Goal: Task Accomplishment & Management: Use online tool/utility

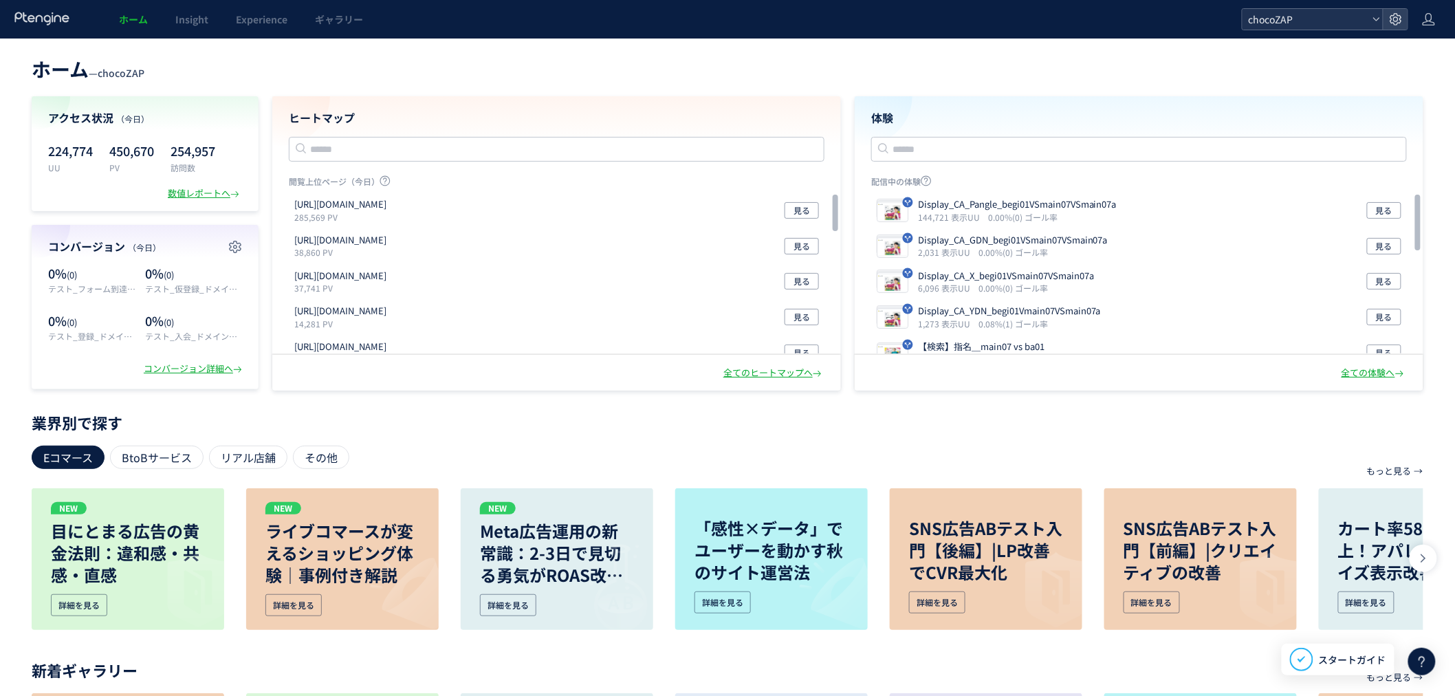
click at [1296, 15] on span "chocoZAP" at bounding box center [1305, 19] width 122 height 21
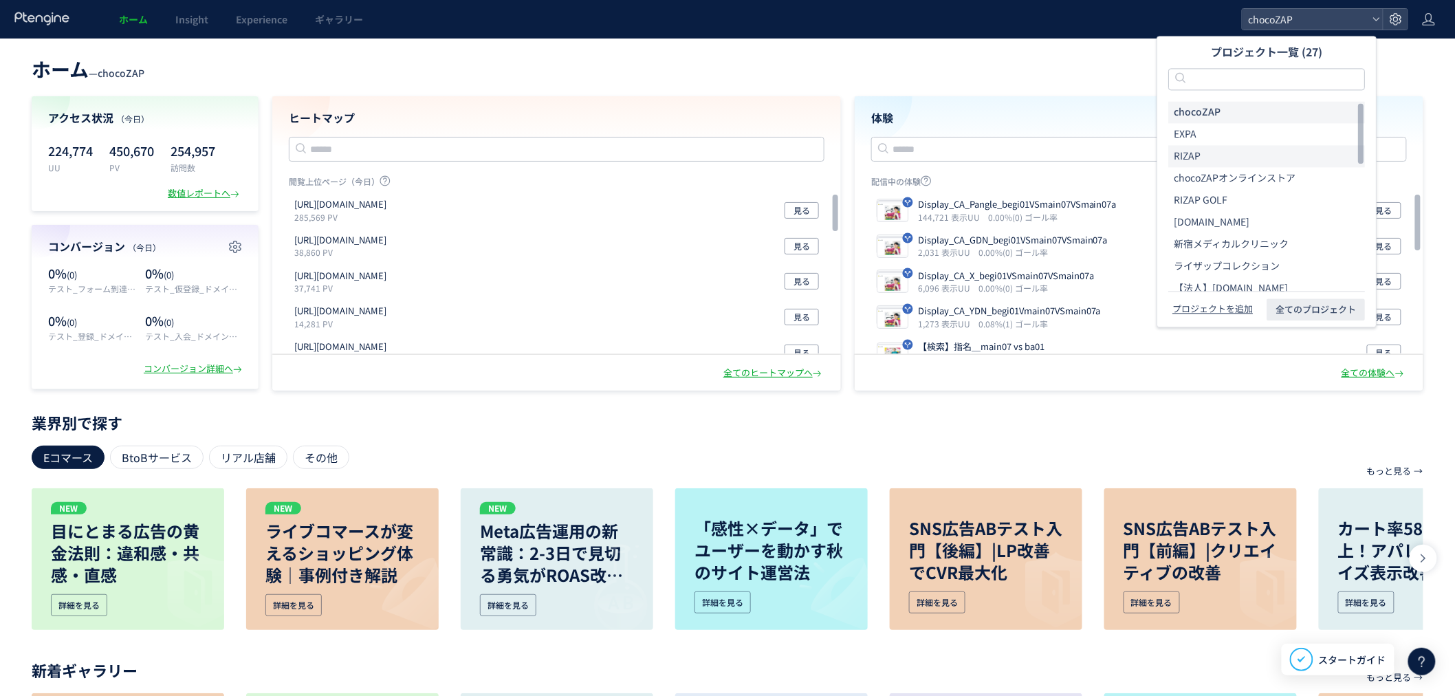
click at [1226, 155] on li "RIZAP" at bounding box center [1266, 156] width 197 height 22
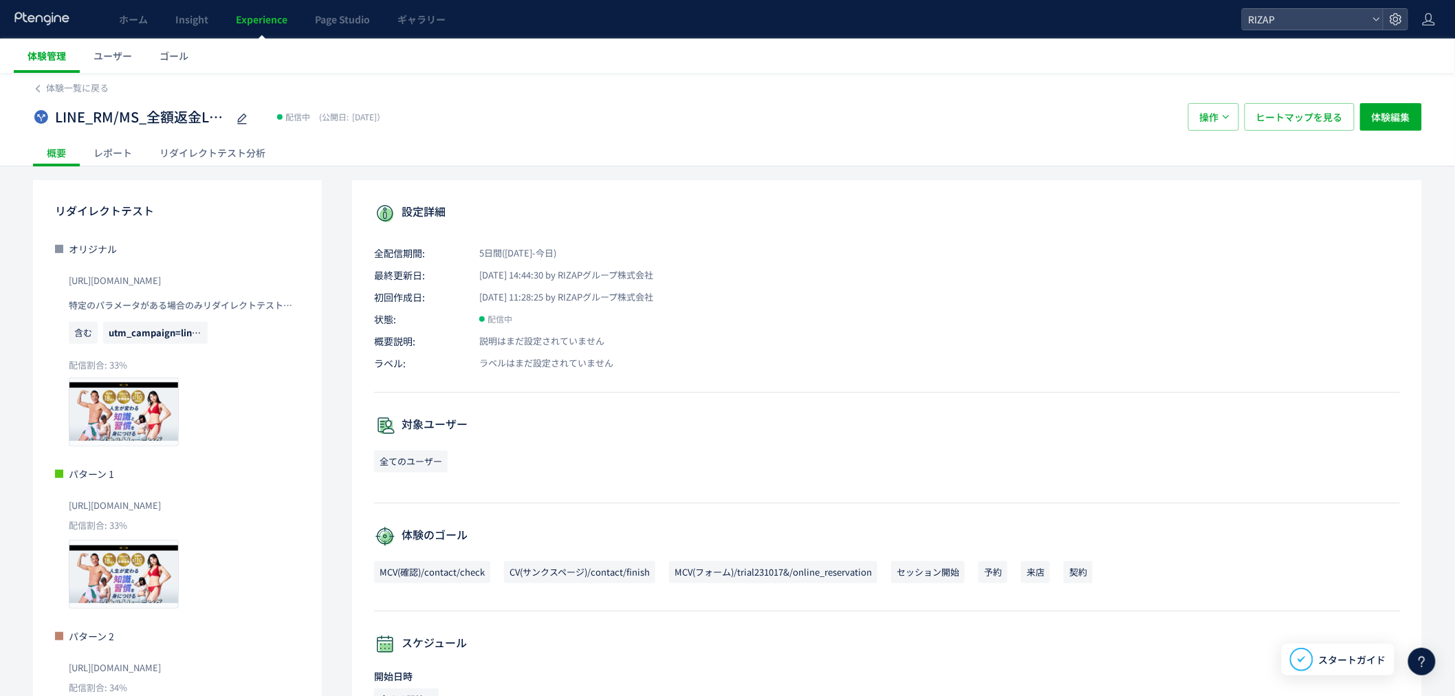
click at [62, 58] on span "体験管理" at bounding box center [47, 56] width 39 height 14
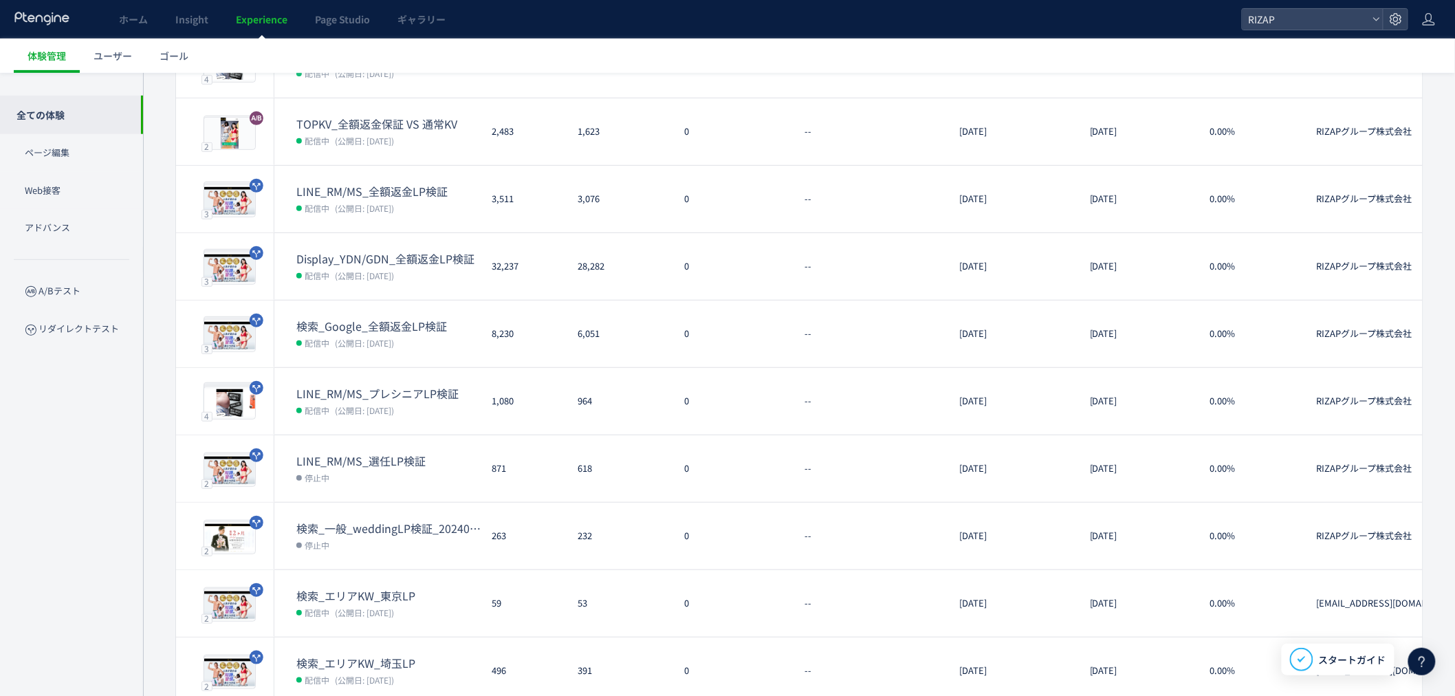
scroll to position [252, 0]
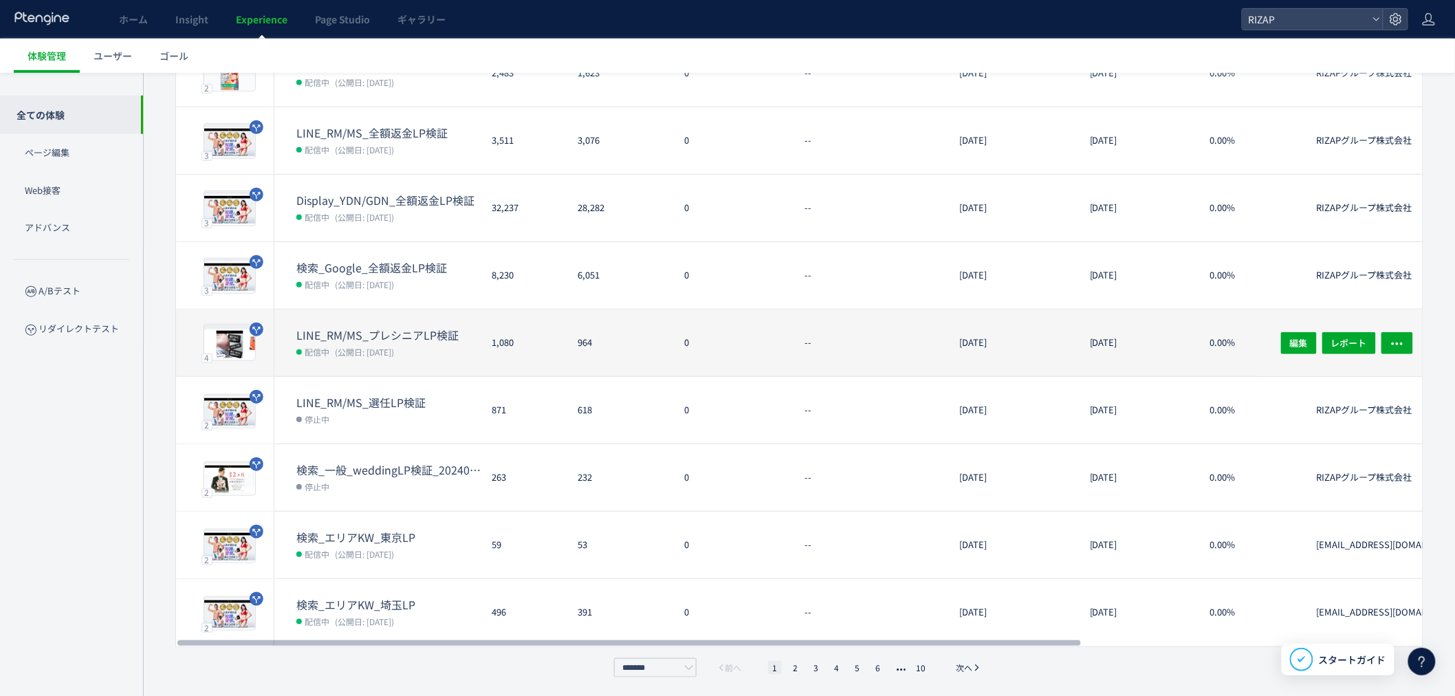
click at [355, 338] on dt "LINE_RM/MS_プレシニアLP検証" at bounding box center [388, 335] width 184 height 16
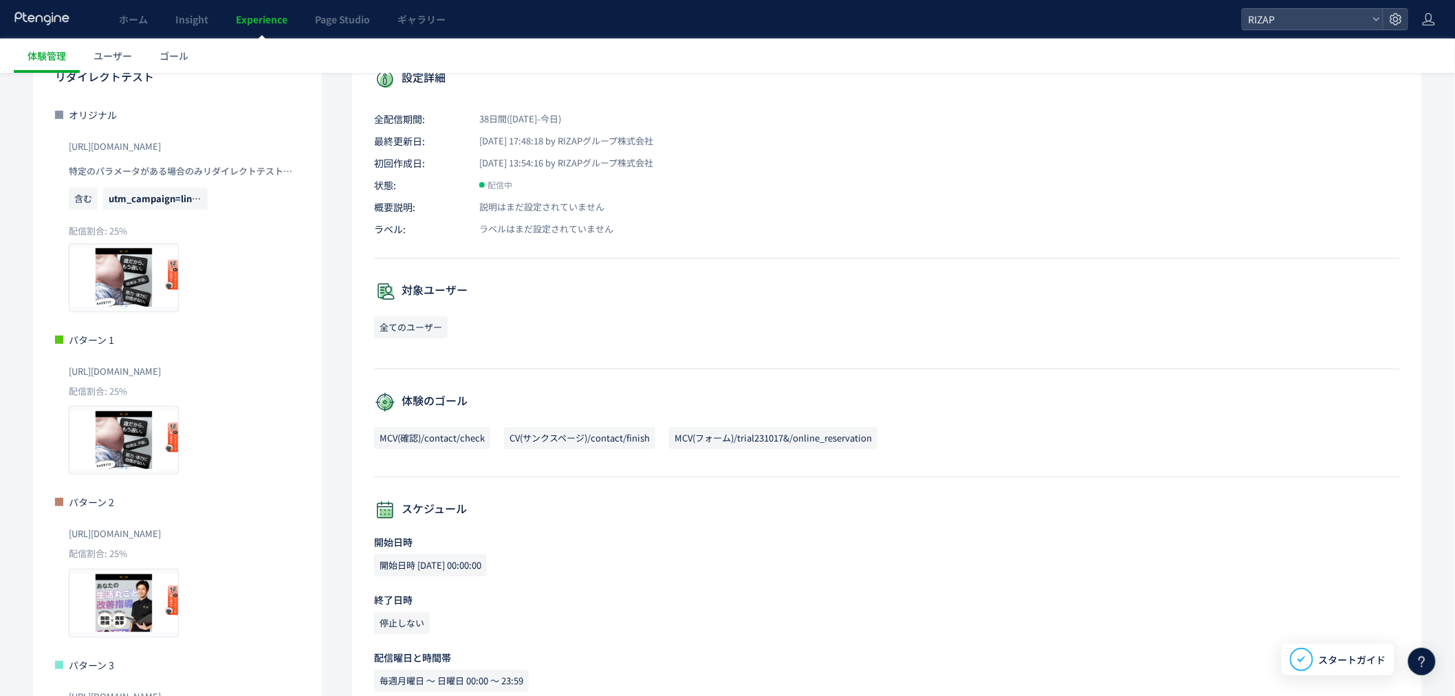
scroll to position [258, 0]
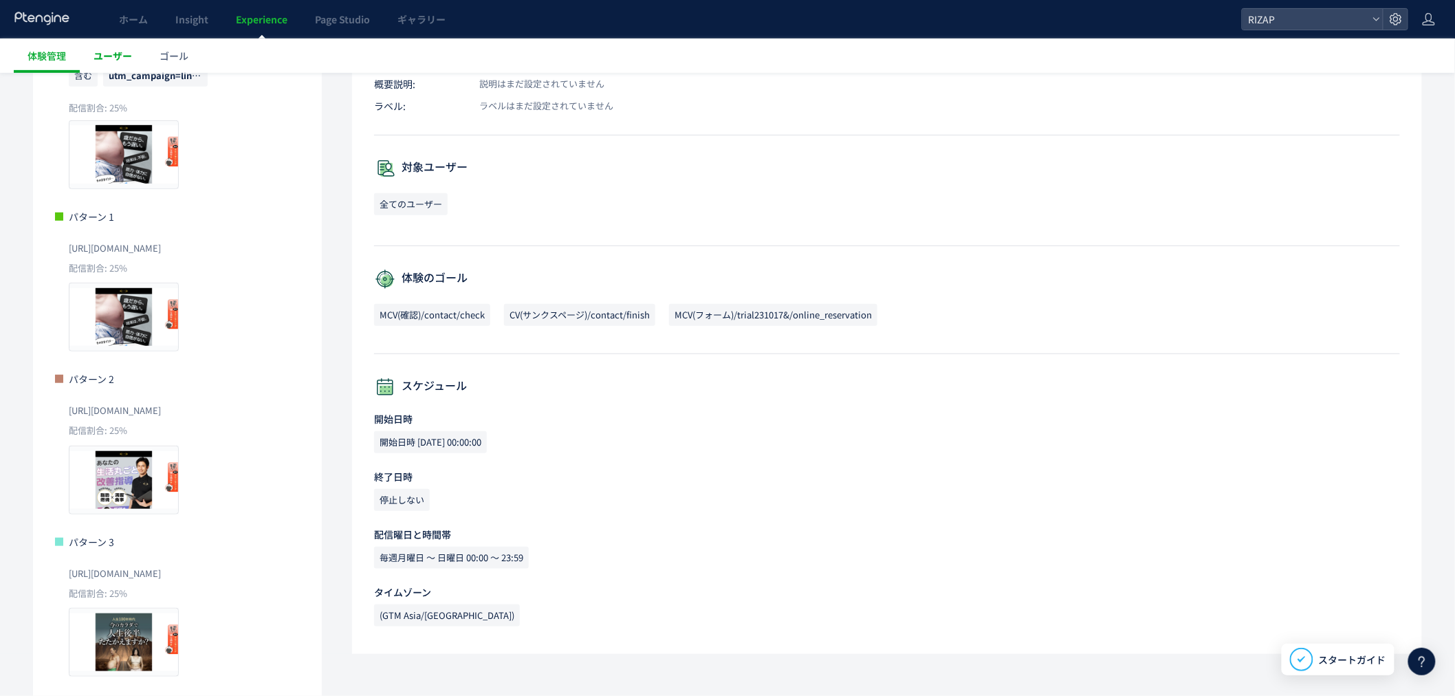
click at [94, 50] on span "ユーザー" at bounding box center [113, 56] width 39 height 14
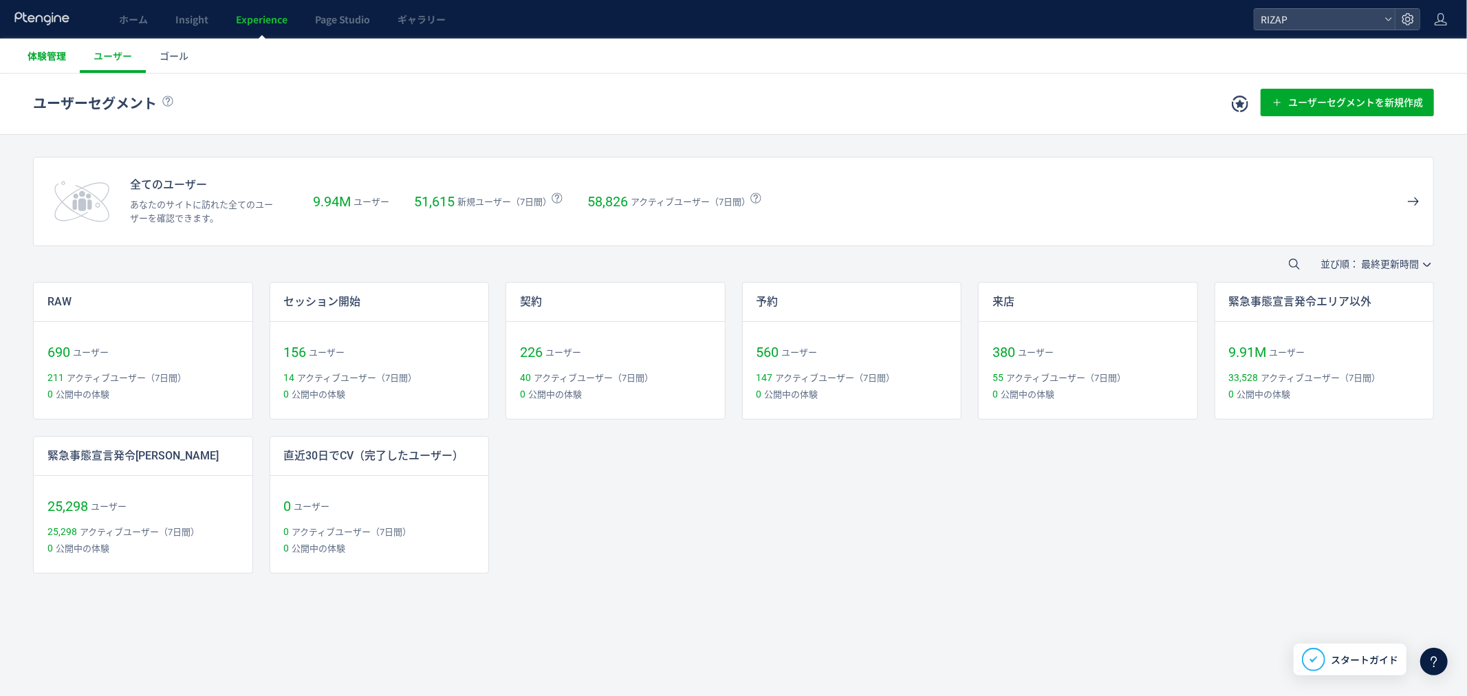
click at [33, 58] on span "体験管理" at bounding box center [47, 56] width 39 height 14
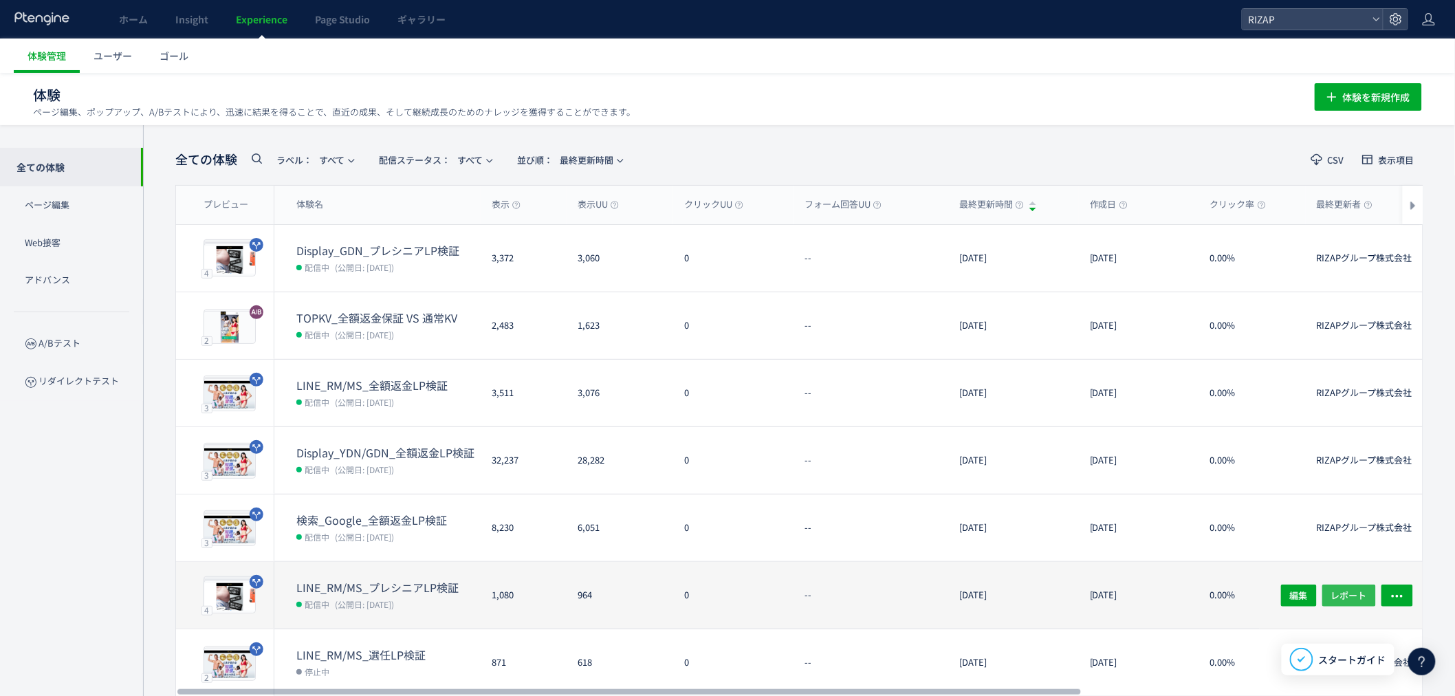
click at [1353, 597] on span "レポート" at bounding box center [1349, 595] width 36 height 22
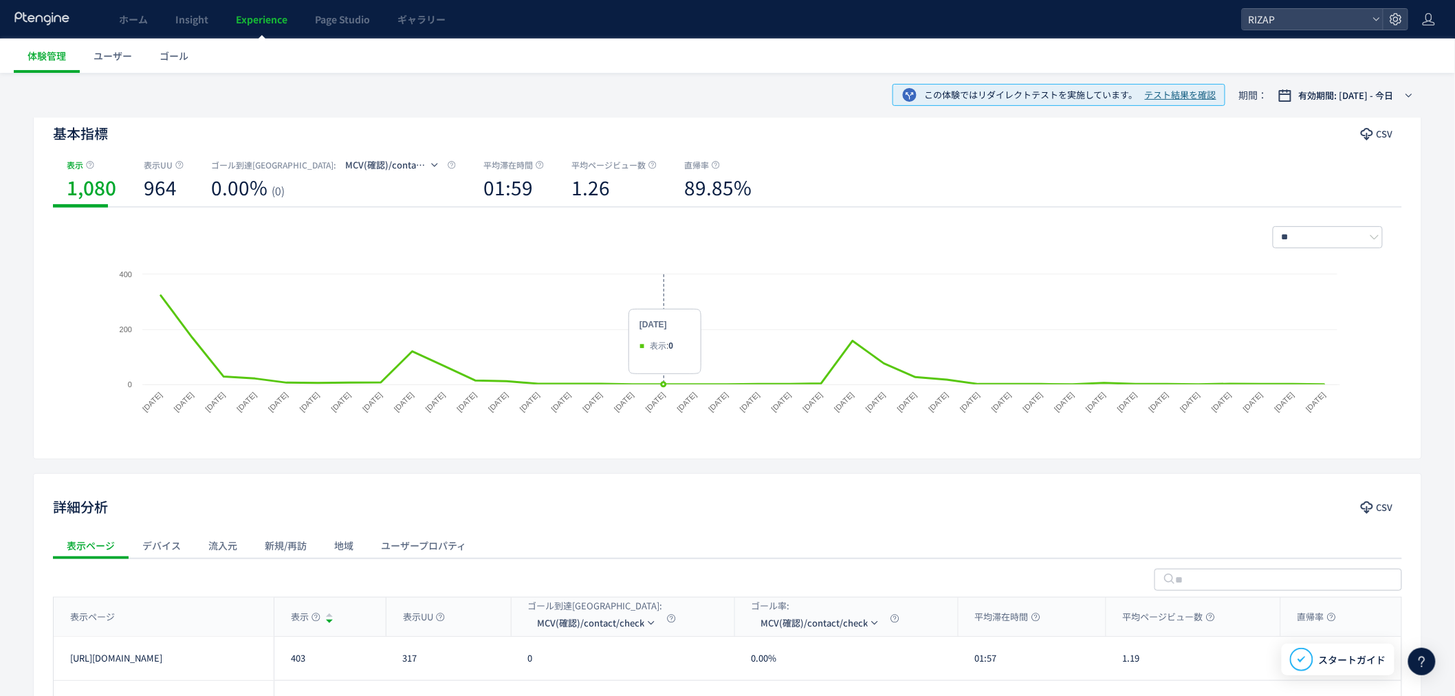
scroll to position [76, 0]
